Goal: Task Accomplishment & Management: Complete application form

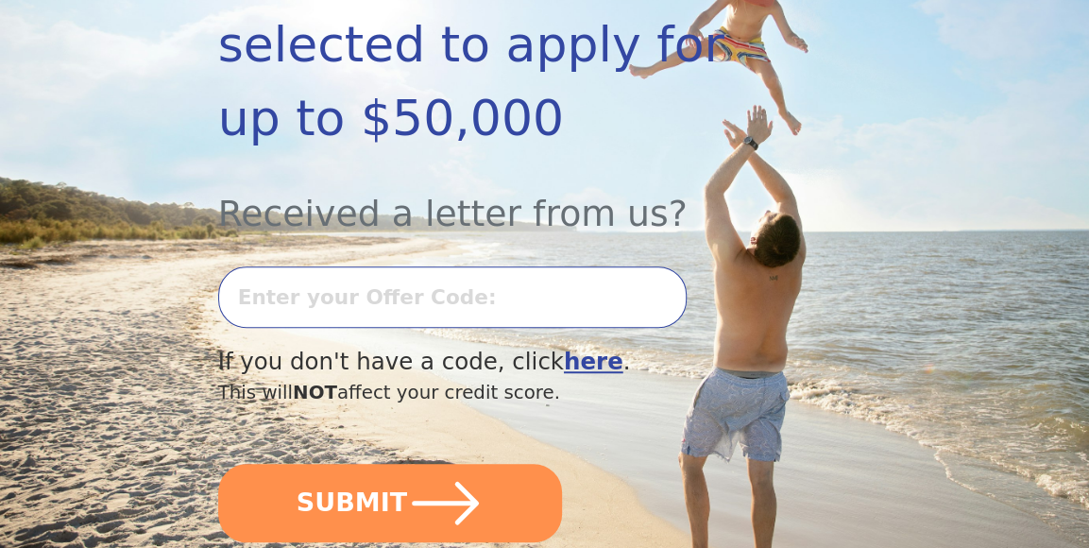
scroll to position [477, 0]
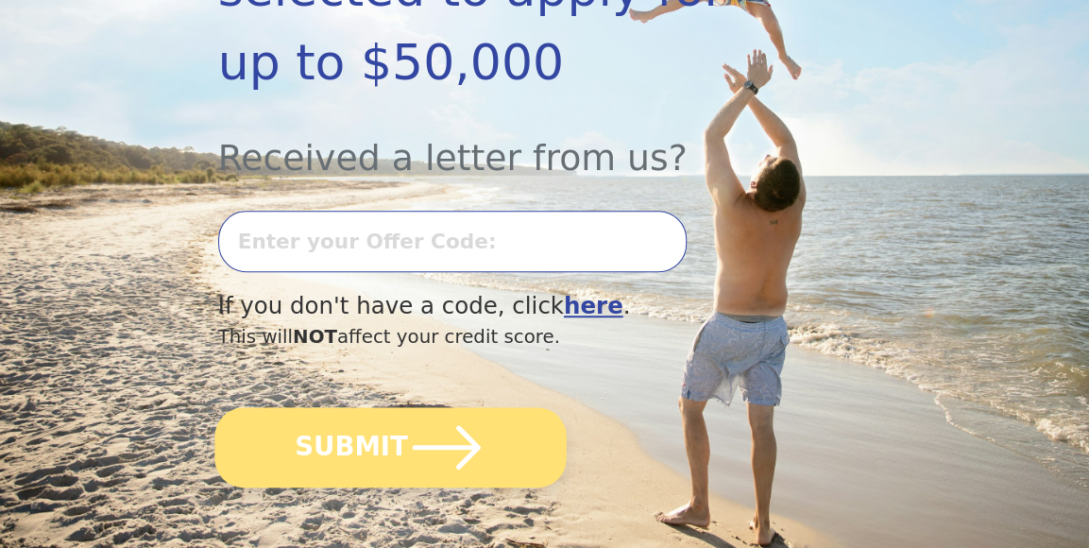
click at [380, 407] on button "SUBMIT" at bounding box center [389, 447] width 351 height 80
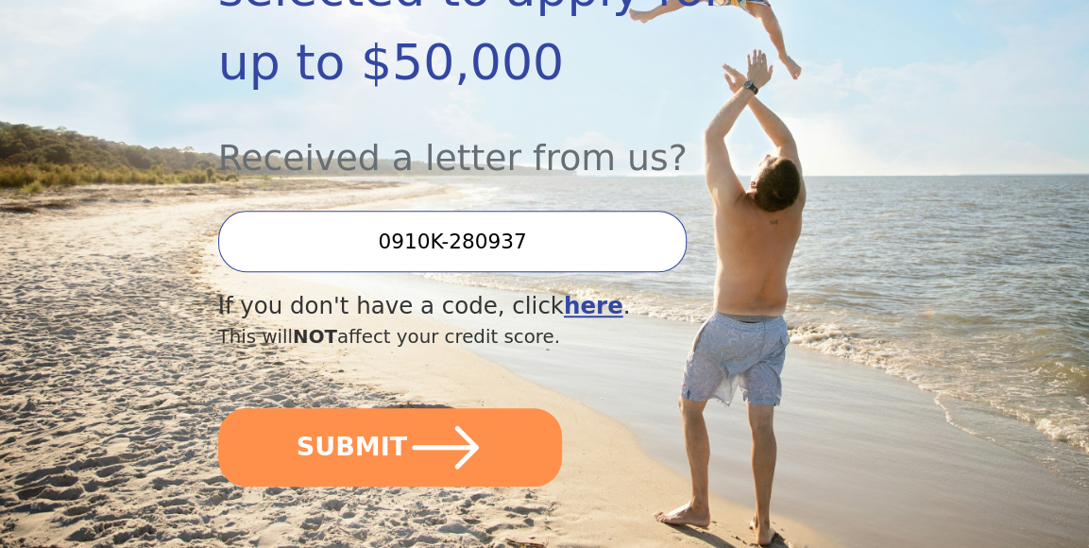
type input "0910K-280937"
click at [218, 408] on button "SUBMIT" at bounding box center [390, 447] width 345 height 78
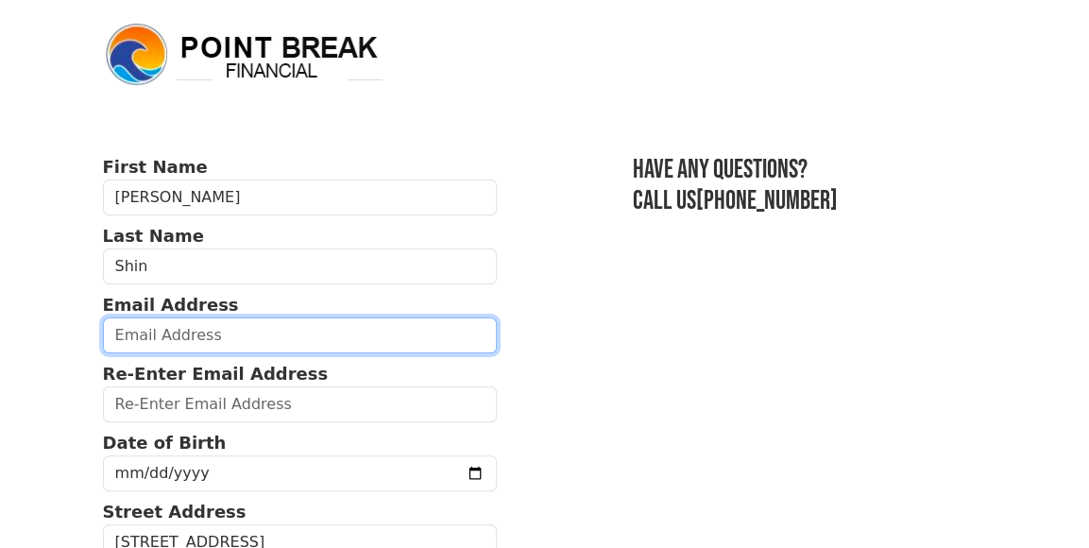
click at [149, 330] on input "email" at bounding box center [300, 335] width 394 height 36
type input "[EMAIL_ADDRESS][DOMAIN_NAME]"
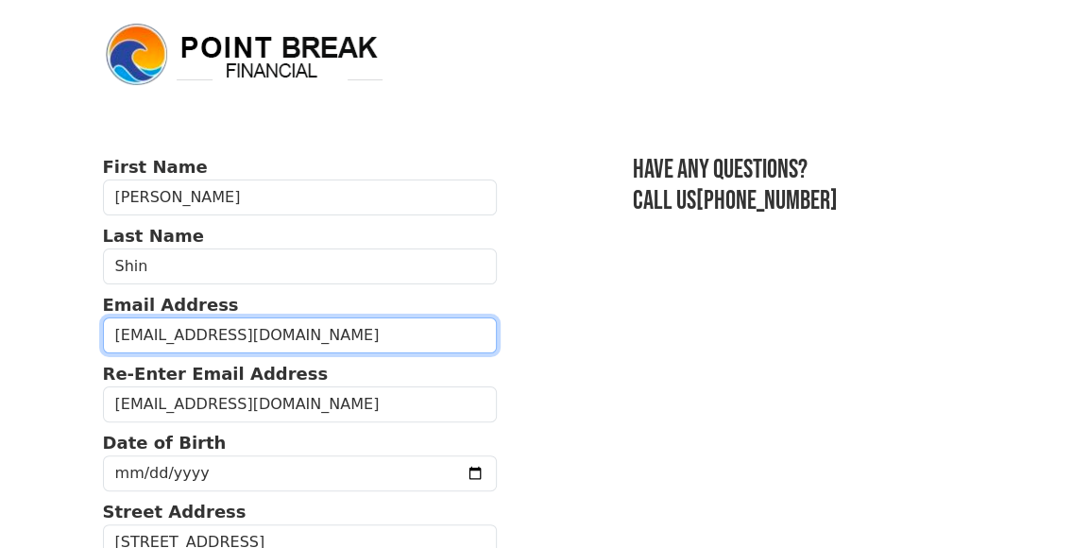
type input "[PHONE_NUMBER]"
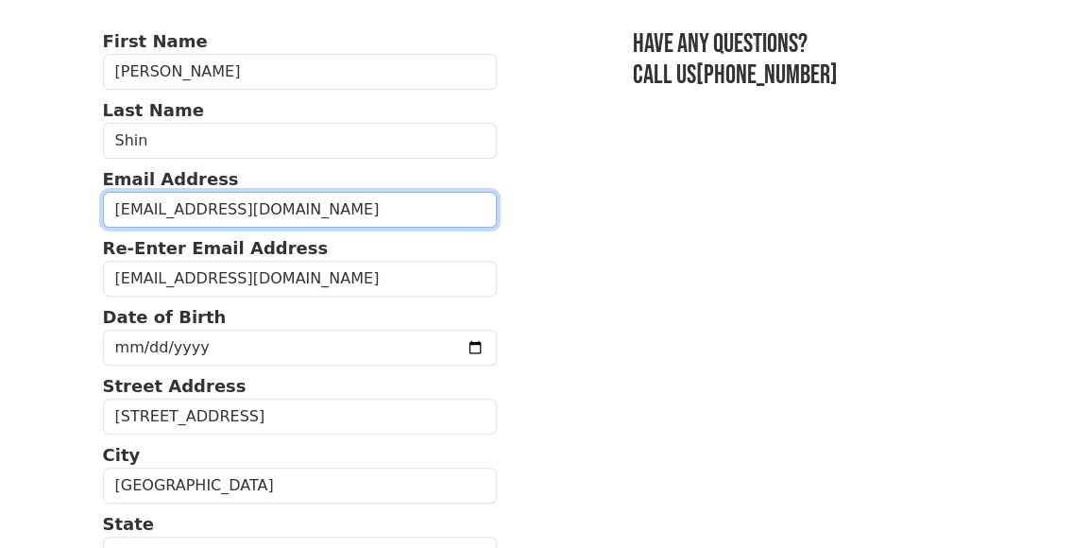
scroll to position [108, 0]
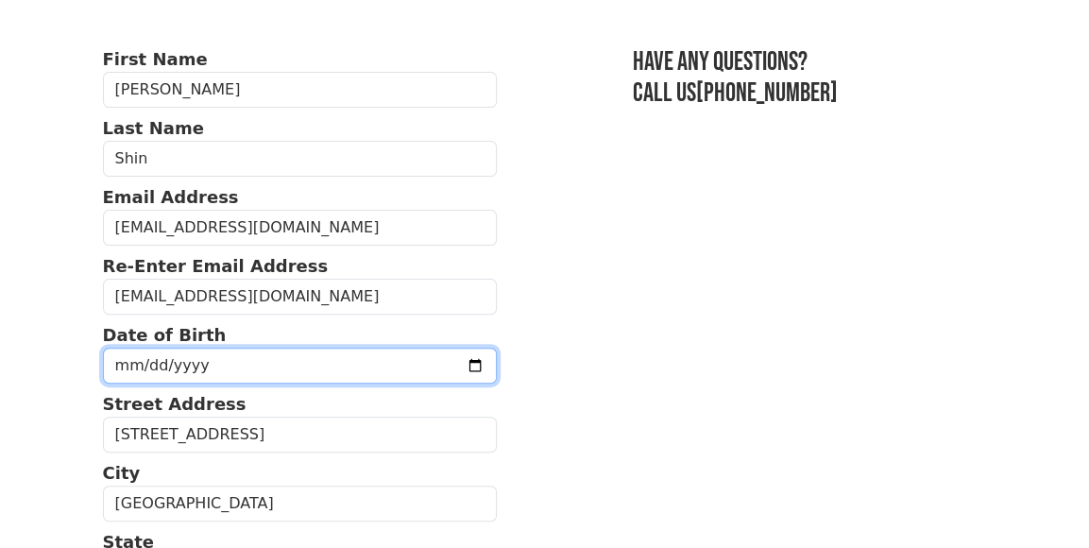
click at [283, 365] on input "date" at bounding box center [300, 365] width 394 height 36
type input "0107-01-03"
type input "[DATE]"
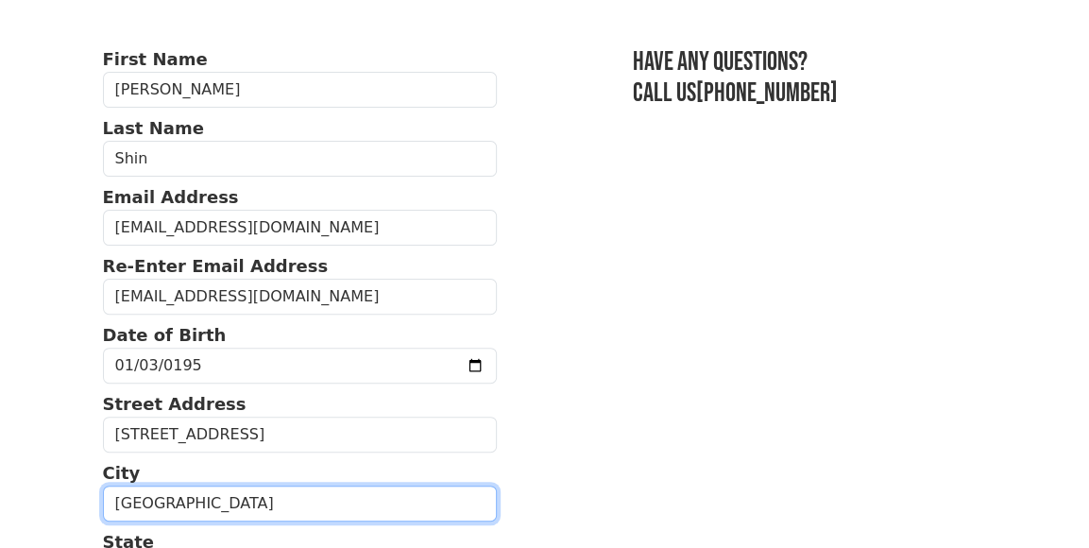
click at [411, 501] on input "[GEOGRAPHIC_DATA]" at bounding box center [300, 503] width 394 height 36
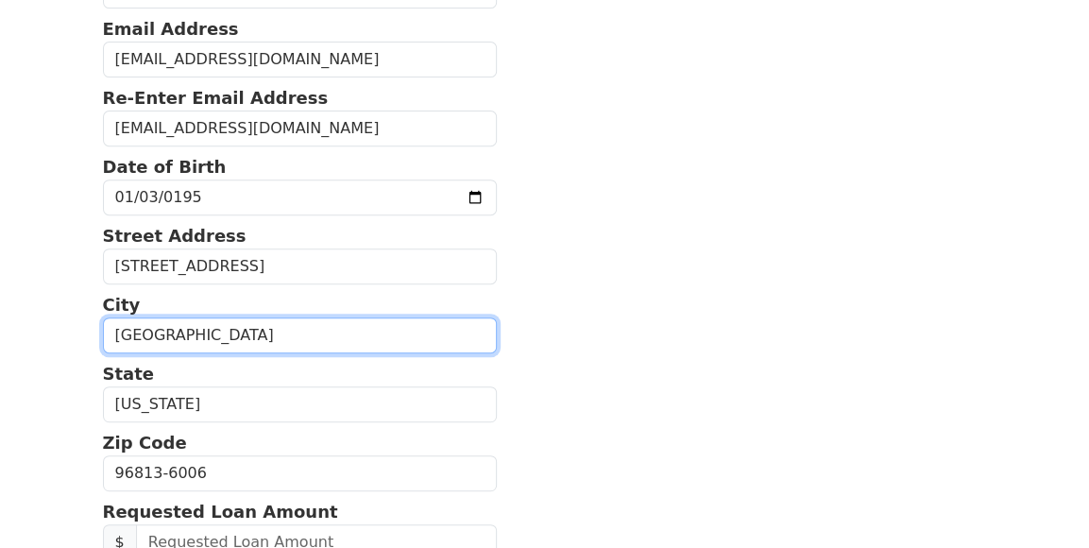
scroll to position [391, 0]
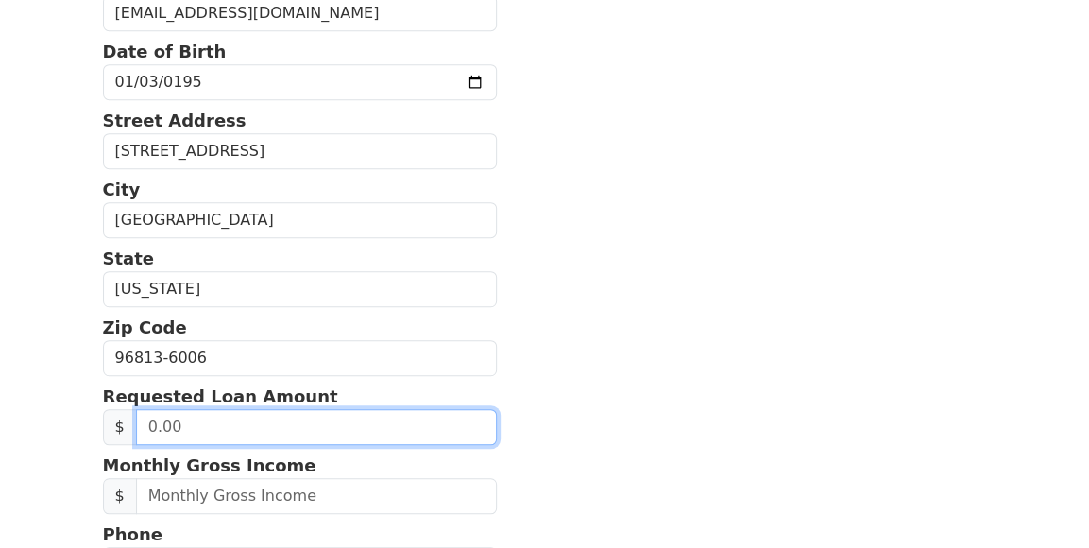
click at [162, 410] on input "text" at bounding box center [316, 427] width 361 height 36
type input "3.00"
type input "-3.00"
type input "35,000.00"
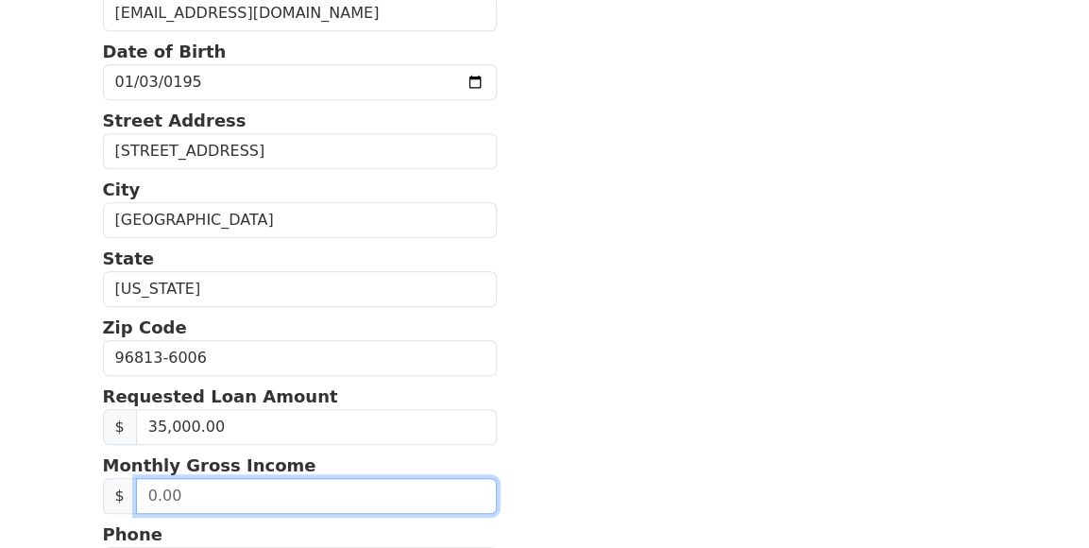
click at [277, 490] on input "text" at bounding box center [316, 496] width 361 height 36
click at [298, 490] on input "9,800.00" at bounding box center [316, 496] width 361 height 36
click at [218, 493] on input "9,800.00" at bounding box center [316, 496] width 361 height 36
type input "95,000.00"
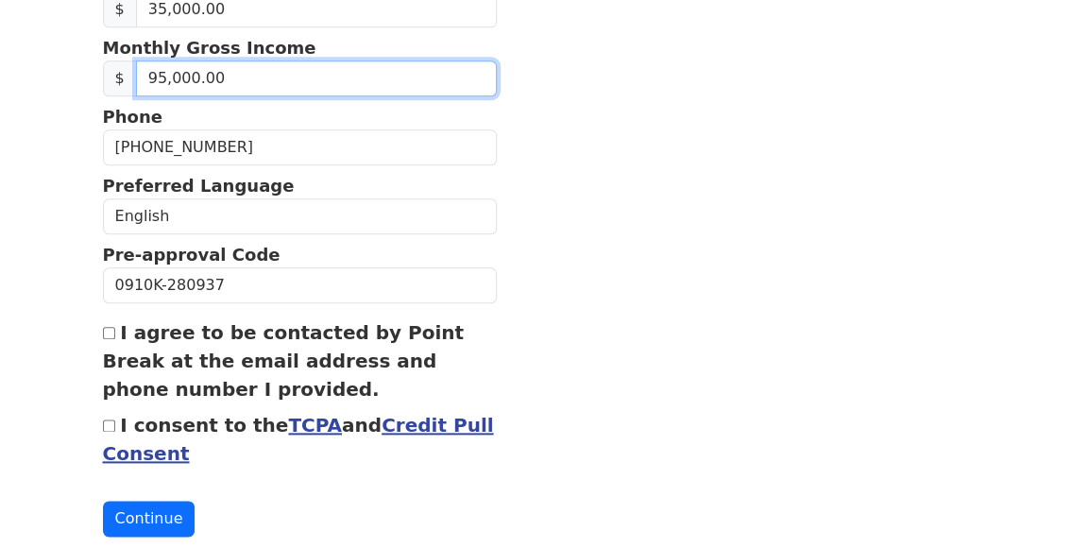
scroll to position [838, 0]
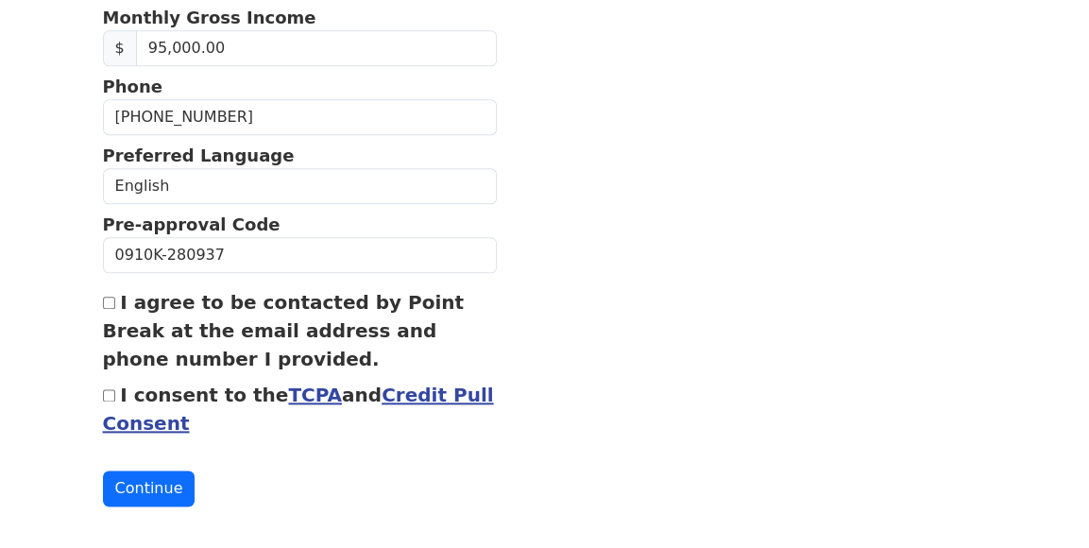
click at [106, 296] on input "I agree to be contacted by Point Break at the email address and phone number I …" at bounding box center [109, 302] width 12 height 12
checkbox input "true"
click at [110, 389] on input "I consent to the TCPA and Credit Pull Consent" at bounding box center [109, 395] width 12 height 12
checkbox input "true"
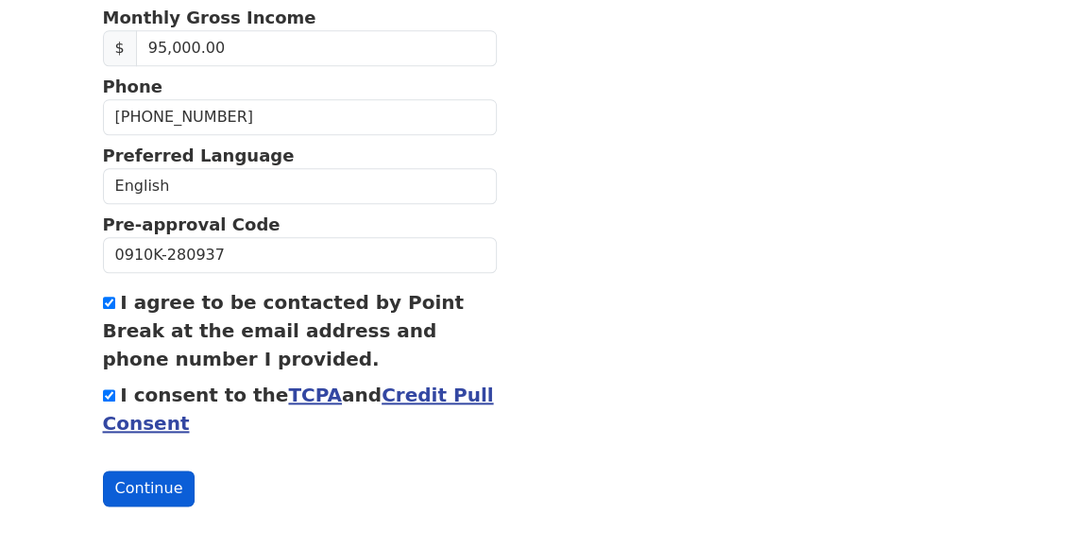
click at [125, 473] on button "Continue" at bounding box center [149, 488] width 93 height 36
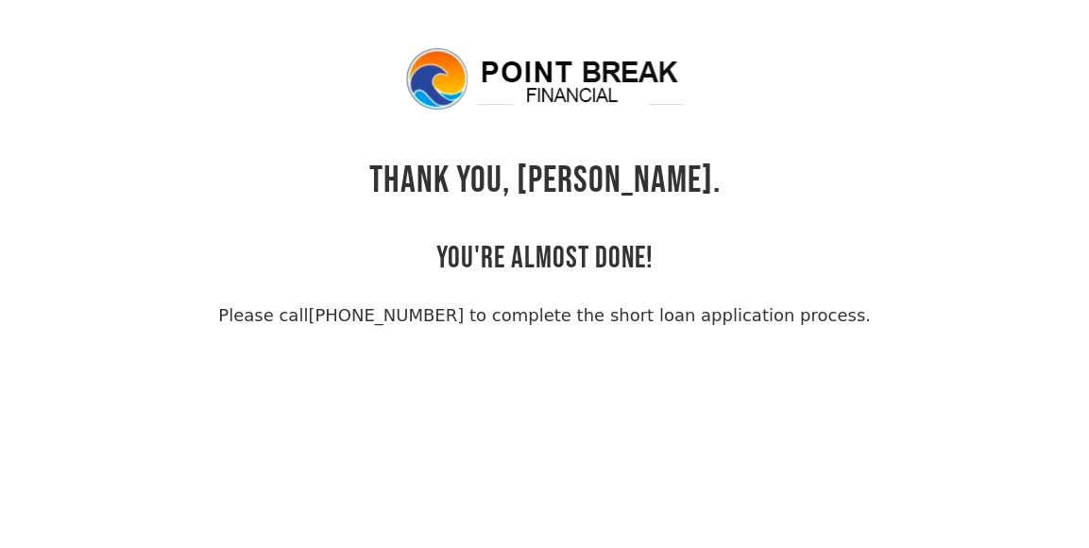
click at [672, 314] on link "[PHONE_NUMBER] to complete the short loan application process." at bounding box center [589, 315] width 562 height 20
